Goal: Find specific page/section: Find specific page/section

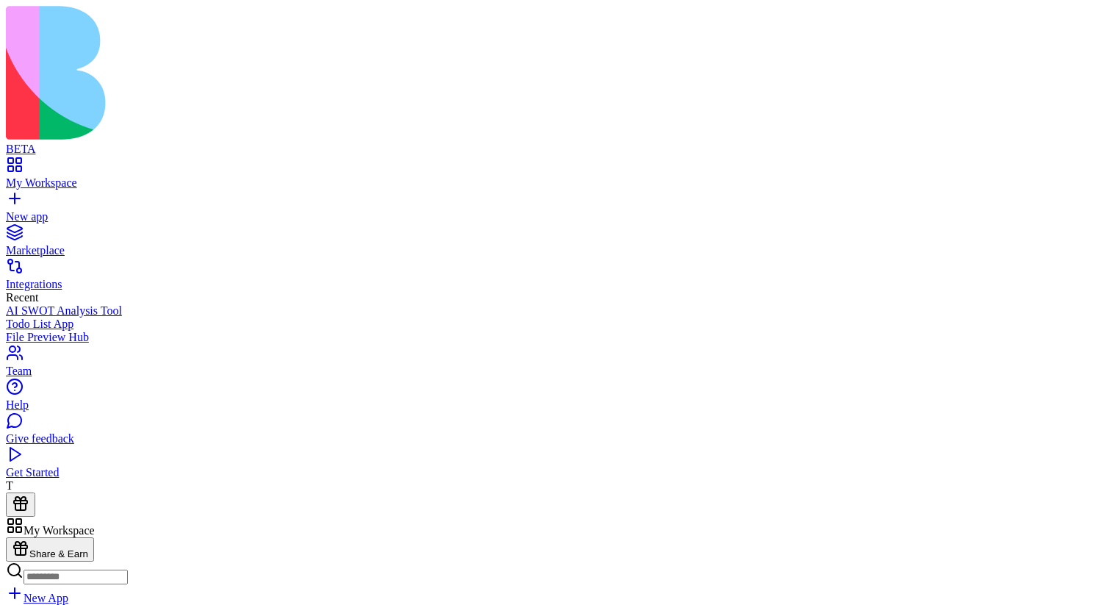
click at [41, 578] on link at bounding box center [23, 584] width 35 height 12
click at [41, 558] on link at bounding box center [23, 564] width 35 height 12
click at [41, 578] on link at bounding box center [23, 584] width 35 height 12
